Goal: Task Accomplishment & Management: Manage account settings

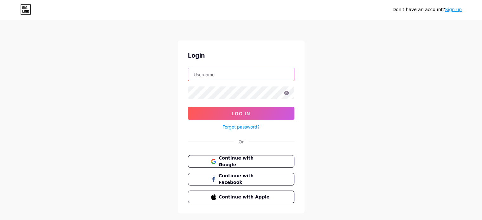
click at [243, 73] on input "text" at bounding box center [241, 74] width 106 height 13
type input "[EMAIL_ADDRESS][DOMAIN_NAME]"
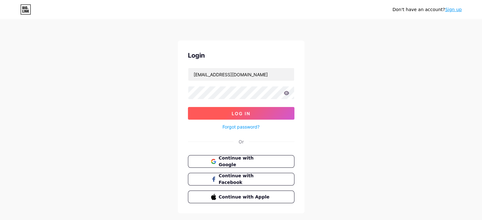
click at [247, 117] on button "Log In" at bounding box center [241, 113] width 106 height 13
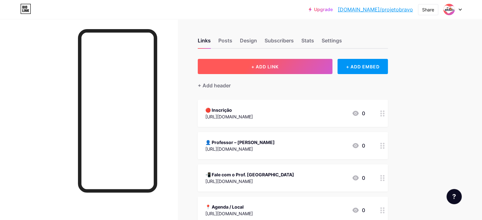
click at [278, 66] on span "+ ADD LINK" at bounding box center [264, 66] width 27 height 5
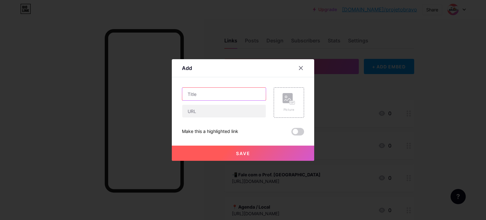
click at [220, 98] on input "text" at bounding box center [224, 94] width 84 height 13
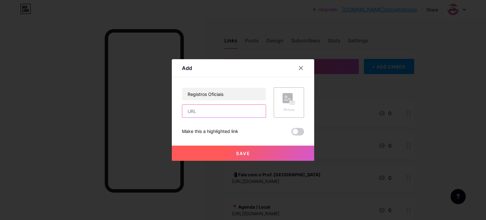
click at [235, 112] on input "text" at bounding box center [224, 111] width 84 height 13
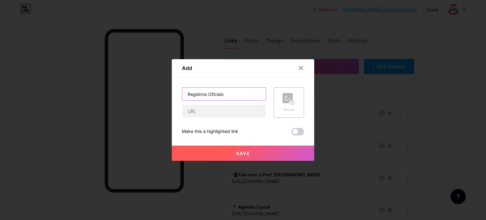
click at [227, 93] on input "Registros Oficiais" at bounding box center [224, 94] width 84 height 13
type input "E"
drag, startPoint x: 237, startPoint y: 89, endPoint x: 183, endPoint y: 87, distance: 54.2
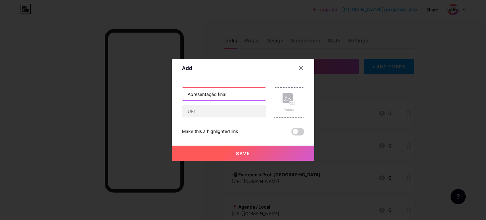
click at [183, 87] on div "Content YouTube Play YouTube video without leaving your page. ADD Vimeo Play Vi…" at bounding box center [243, 106] width 122 height 58
paste input "🎪 APRESENTAÇÃO FINAL"
click at [239, 95] on input "🎪 APRESENTAÇÃO FINAL" at bounding box center [224, 94] width 84 height 13
drag, startPoint x: 192, startPoint y: 92, endPoint x: 185, endPoint y: 93, distance: 7.0
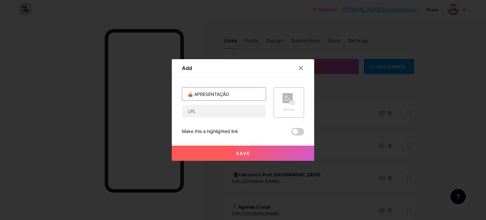
click at [185, 93] on input "🎪 APRESENTAÇÃO" at bounding box center [224, 94] width 84 height 13
click at [244, 93] on input "🎪 APRESENTAÇÃO" at bounding box center [224, 94] width 84 height 13
paste input "🎪"
type input "🎪 APRESENTAÇÃO 🎪"
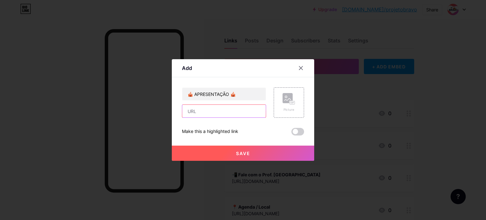
click at [228, 107] on input "text" at bounding box center [224, 111] width 84 height 13
paste input "[URL][DOMAIN_NAME]"
type input "[URL][DOMAIN_NAME]"
click at [237, 154] on span "Save" at bounding box center [243, 153] width 14 height 5
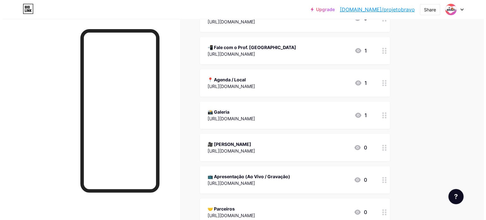
scroll to position [161, 0]
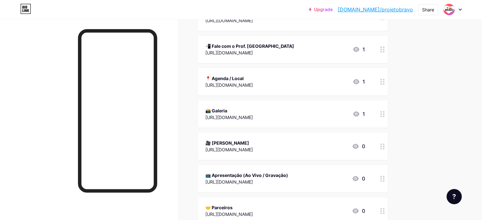
click at [253, 112] on div "📸 Galeria" at bounding box center [228, 110] width 47 height 7
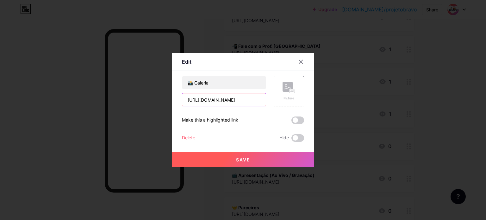
click at [230, 98] on input "[URL][DOMAIN_NAME]" at bounding box center [224, 99] width 84 height 13
paste input "[DOMAIN_NAME][URL]"
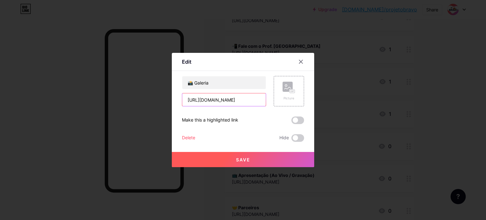
type input "[URL][DOMAIN_NAME]"
click at [251, 162] on button "Save" at bounding box center [243, 159] width 142 height 15
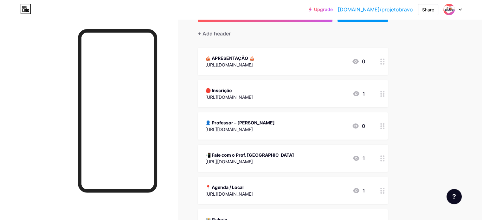
scroll to position [50, 0]
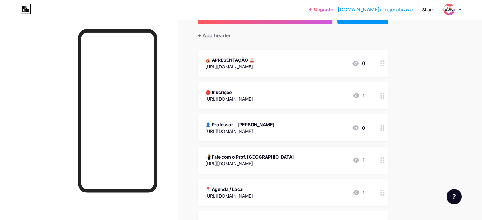
click at [384, 63] on icon at bounding box center [382, 63] width 4 height 6
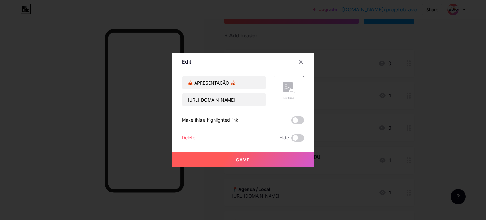
click at [289, 120] on div "Make this a highlighted link" at bounding box center [243, 121] width 122 height 8
click at [295, 120] on span at bounding box center [298, 121] width 13 height 8
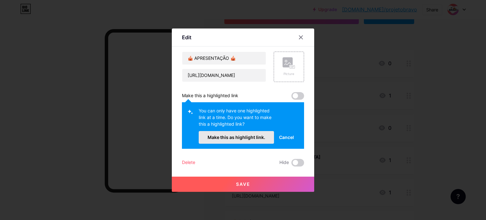
click at [246, 140] on button "Make this as highlight link." at bounding box center [236, 137] width 75 height 13
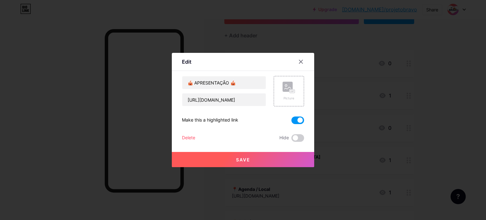
click at [257, 163] on button "Save" at bounding box center [243, 159] width 142 height 15
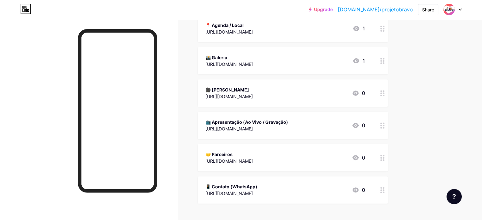
scroll to position [206, 0]
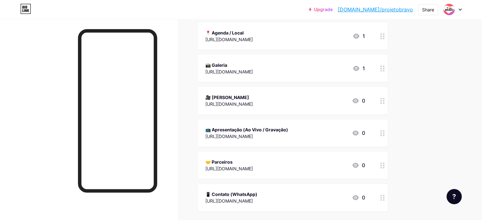
click at [288, 135] on div "[URL][DOMAIN_NAME]" at bounding box center [246, 136] width 83 height 7
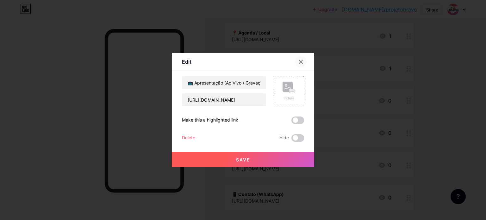
click at [304, 61] on div at bounding box center [300, 61] width 11 height 11
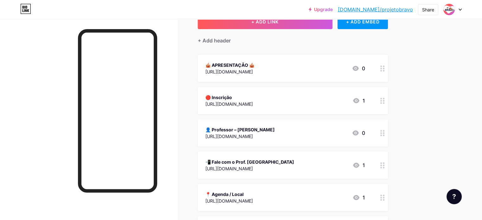
scroll to position [43, 0]
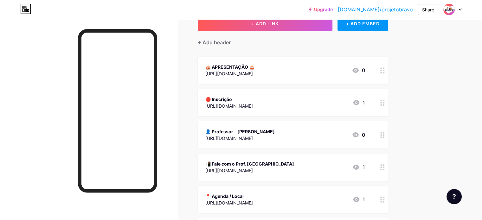
click at [254, 73] on div "[URL][DOMAIN_NAME]" at bounding box center [229, 73] width 49 height 7
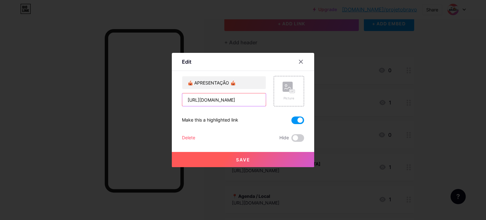
click at [241, 101] on input "[URL][DOMAIN_NAME]" at bounding box center [224, 99] width 84 height 13
click at [303, 62] on icon at bounding box center [301, 61] width 5 height 5
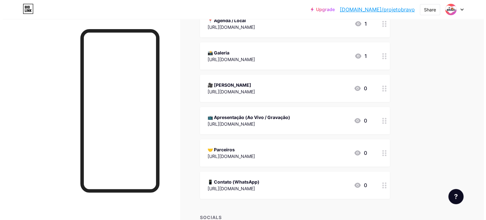
scroll to position [220, 0]
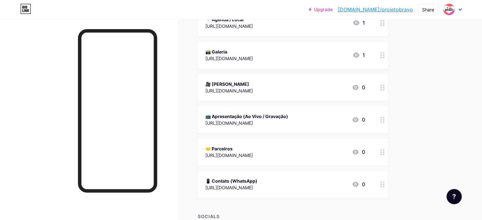
click at [288, 118] on div "📺 Apresentação (Ao Vivo / Gravação)" at bounding box center [246, 116] width 83 height 7
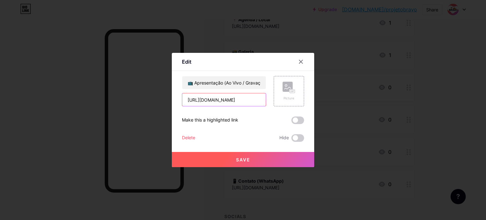
click at [223, 98] on input "[URL][DOMAIN_NAME]" at bounding box center [224, 99] width 84 height 13
paste input "[DOMAIN_NAME][URL]"
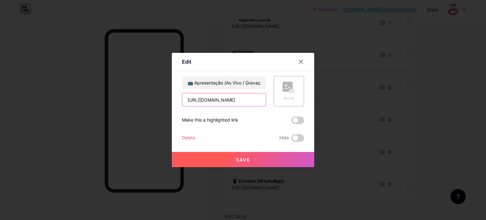
scroll to position [0, 42]
type input "[URL][DOMAIN_NAME]"
click at [246, 159] on span "Save" at bounding box center [243, 159] width 14 height 5
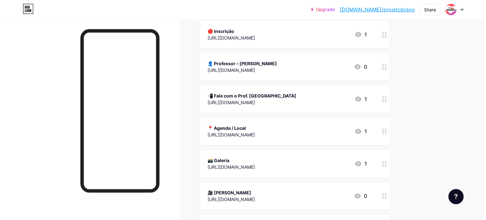
scroll to position [109, 0]
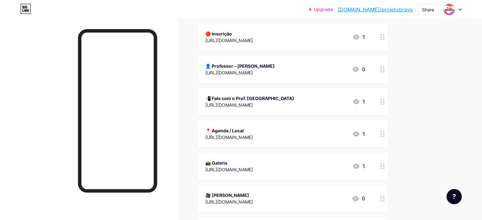
click at [253, 137] on div "[URL][DOMAIN_NAME]" at bounding box center [228, 137] width 47 height 7
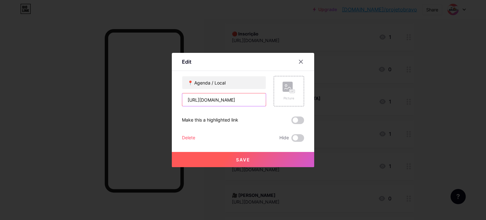
click at [232, 100] on input "[URL][DOMAIN_NAME]" at bounding box center [224, 99] width 84 height 13
paste input "[DOMAIN_NAME][URL]"
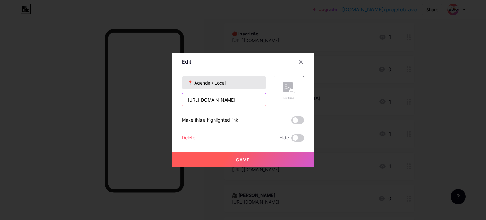
type input "[URL][DOMAIN_NAME]"
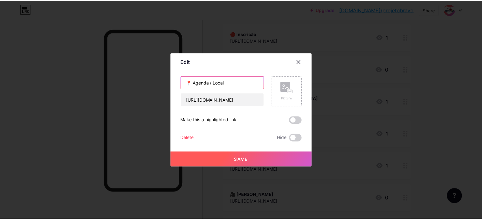
scroll to position [0, 0]
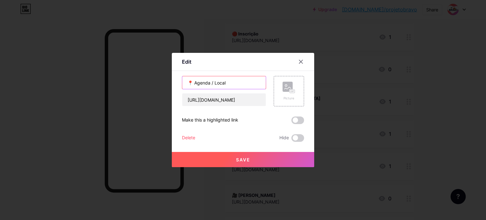
drag, startPoint x: 215, startPoint y: 82, endPoint x: 196, endPoint y: 82, distance: 19.0
click at [196, 82] on input "📍 Agenda / Local" at bounding box center [224, 82] width 84 height 13
type input "📍 Local"
click at [244, 158] on span "Save" at bounding box center [243, 159] width 14 height 5
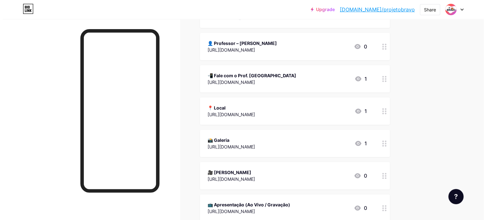
scroll to position [130, 0]
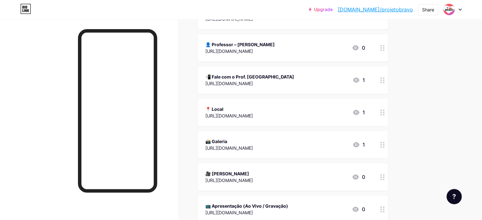
click at [274, 52] on div "[URL][DOMAIN_NAME]" at bounding box center [239, 51] width 69 height 7
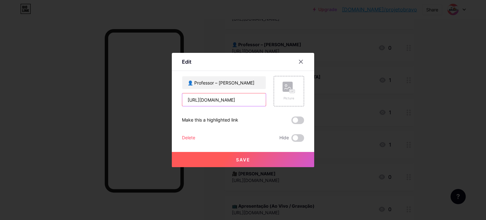
click at [236, 101] on input "[URL][DOMAIN_NAME]" at bounding box center [224, 99] width 84 height 13
paste input "yoNUwFL8/boeFaB8tyhjOVoUwo7lOGA/view?utm_content=DAGyoNUwFL8&utm_campaign=desig…"
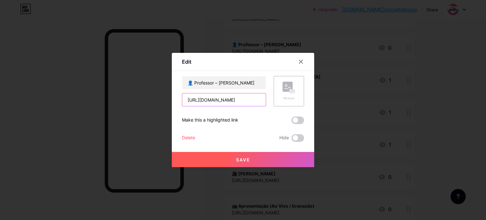
type input "[URL][DOMAIN_NAME]"
click at [245, 160] on span "Save" at bounding box center [243, 159] width 14 height 5
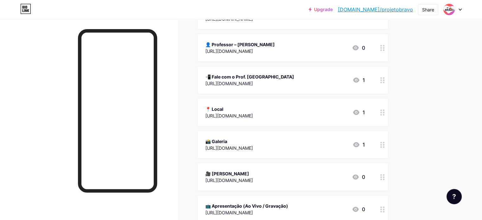
click at [253, 174] on div "🎥 [PERSON_NAME]" at bounding box center [228, 173] width 47 height 7
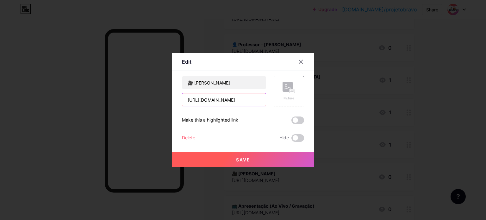
click at [239, 98] on input "[URL][DOMAIN_NAME]" at bounding box center [224, 99] width 84 height 13
paste input "[DOMAIN_NAME][URL]"
type input "[URL][DOMAIN_NAME]"
click at [260, 157] on button "Save" at bounding box center [243, 159] width 142 height 15
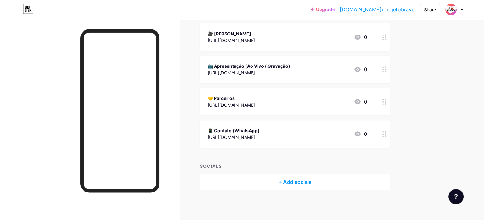
scroll to position [271, 0]
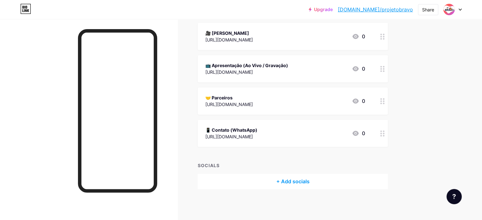
click at [253, 102] on div "[URL][DOMAIN_NAME]" at bounding box center [228, 104] width 47 height 7
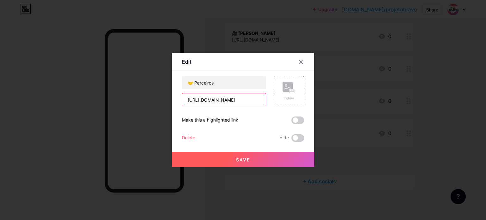
click at [220, 102] on input "[URL][DOMAIN_NAME]" at bounding box center [224, 99] width 84 height 13
paste input "p.cultciatupinamba?igsh=MXN5M2JiZmVkZzVzeQ"
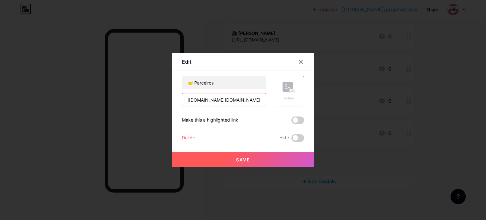
type input "[URL][DOMAIN_NAME][DOMAIN_NAME]"
click at [252, 158] on button "Save" at bounding box center [243, 159] width 142 height 15
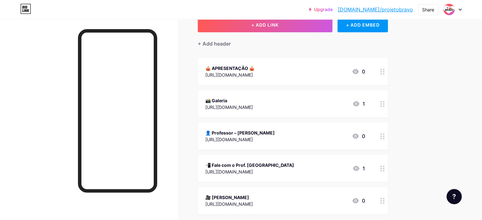
scroll to position [24, 0]
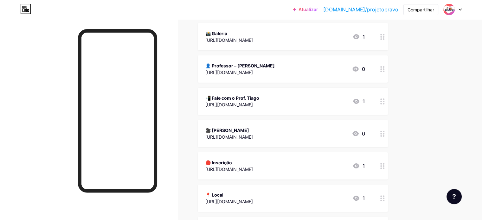
scroll to position [114, 0]
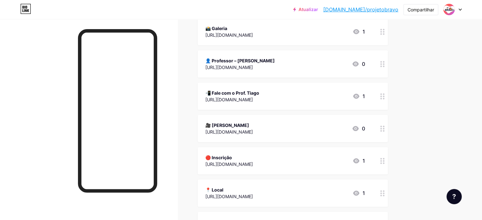
click at [360, 160] on icon at bounding box center [356, 161] width 8 height 8
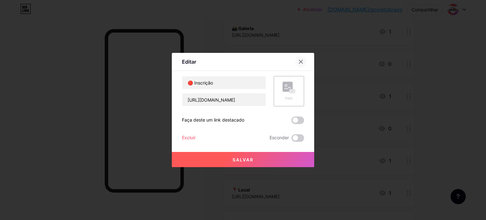
click at [302, 61] on icon at bounding box center [301, 61] width 5 height 5
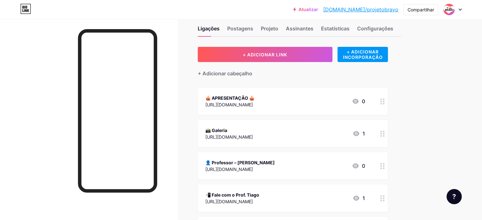
scroll to position [7, 0]
